Goal: Transaction & Acquisition: Download file/media

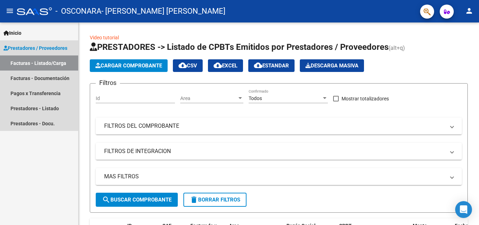
click at [67, 42] on link "Prestadores / Proveedores" at bounding box center [39, 47] width 78 height 15
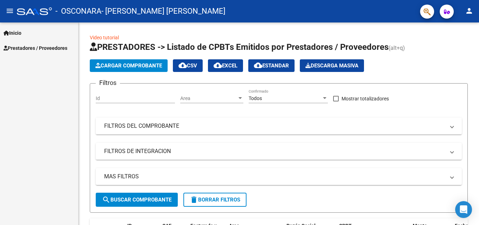
click at [69, 52] on link "Prestadores / Proveedores" at bounding box center [39, 47] width 78 height 15
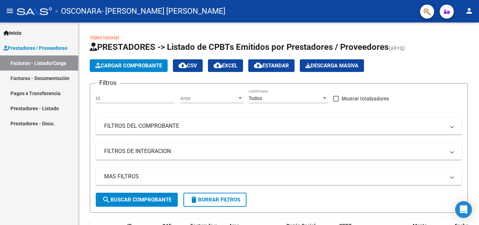
click at [67, 61] on link "Facturas - Listado/Carga" at bounding box center [39, 62] width 78 height 15
click at [174, 198] on button "search Buscar Comprobante" at bounding box center [137, 200] width 82 height 14
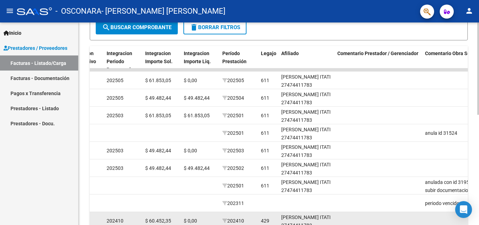
scroll to position [137, 0]
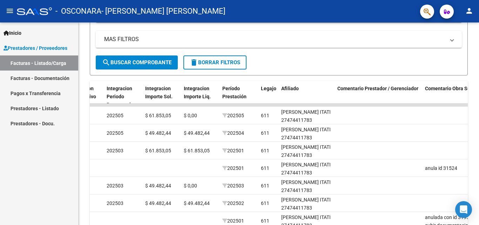
click at [260, 0] on html "menu - OSCONARA - AVALLONE ANTONELLA DANIELA person Inicio Instructivos Contact…" at bounding box center [239, 112] width 479 height 225
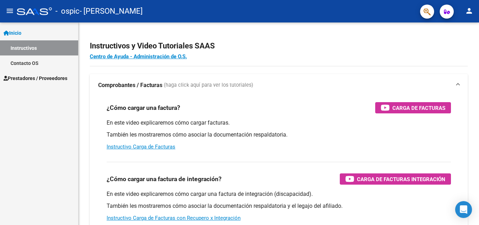
click at [33, 34] on link "Inicio" at bounding box center [39, 32] width 78 height 15
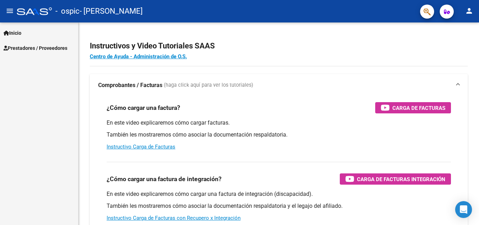
click at [45, 53] on link "Prestadores / Proveedores" at bounding box center [39, 47] width 78 height 15
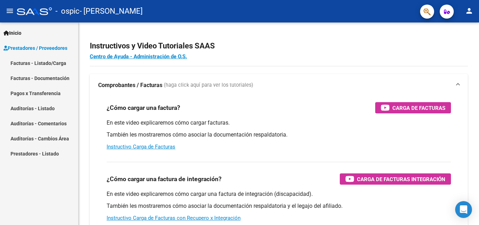
click at [60, 65] on link "Facturas - Listado/Carga" at bounding box center [39, 62] width 78 height 15
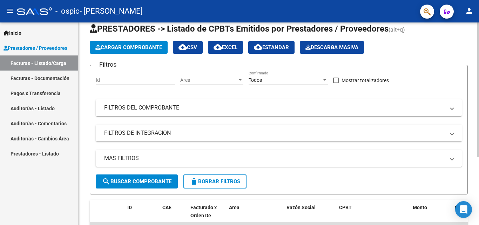
scroll to position [35, 0]
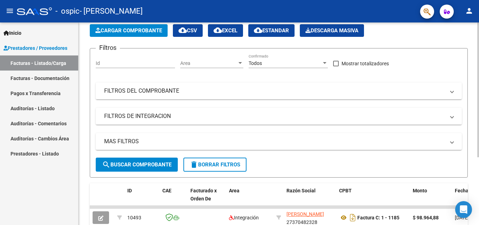
click at [142, 159] on button "search Buscar Comprobante" at bounding box center [137, 165] width 82 height 14
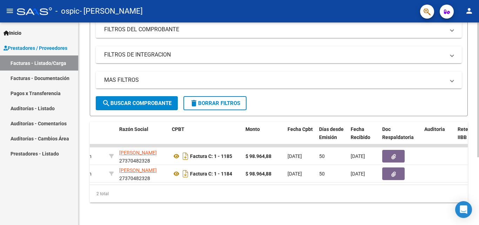
scroll to position [0, 166]
drag, startPoint x: 223, startPoint y: 179, endPoint x: 252, endPoint y: 178, distance: 28.8
click at [252, 178] on datatable-body "10493 Integración [PERSON_NAME] 27370482328 Factura C: 1 - 1185 $ 98.964,88 [DA…" at bounding box center [279, 164] width 378 height 40
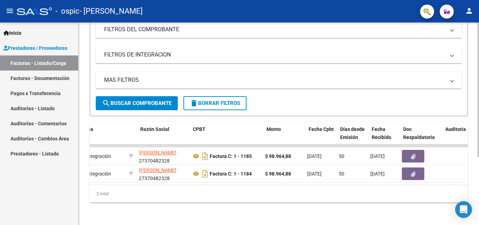
scroll to position [0, 146]
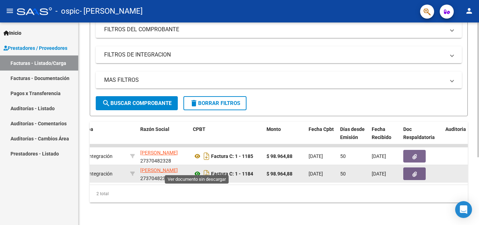
click at [196, 169] on icon at bounding box center [197, 173] width 9 height 8
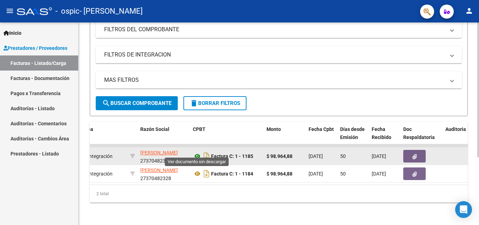
click at [196, 155] on icon at bounding box center [197, 156] width 9 height 8
click at [197, 152] on icon at bounding box center [197, 156] width 9 height 8
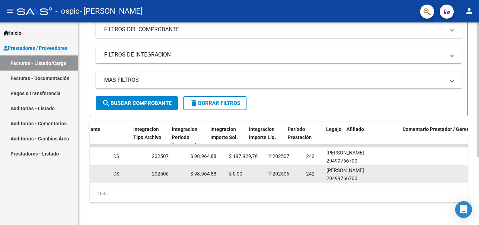
scroll to position [0, 766]
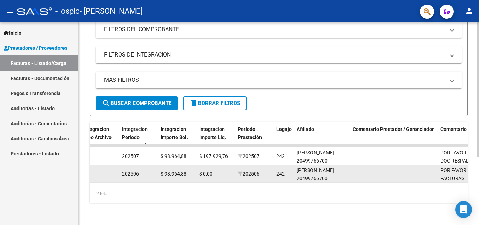
drag, startPoint x: 373, startPoint y: 171, endPoint x: 409, endPoint y: 170, distance: 35.8
click at [409, 170] on datatable-body-cell at bounding box center [394, 173] width 88 height 17
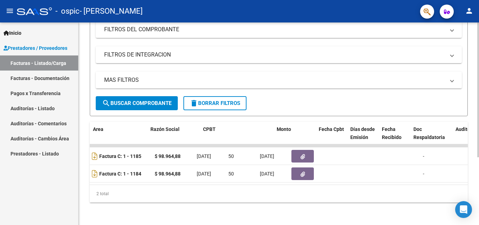
scroll to position [0, 0]
